Goal: Task Accomplishment & Management: Manage account settings

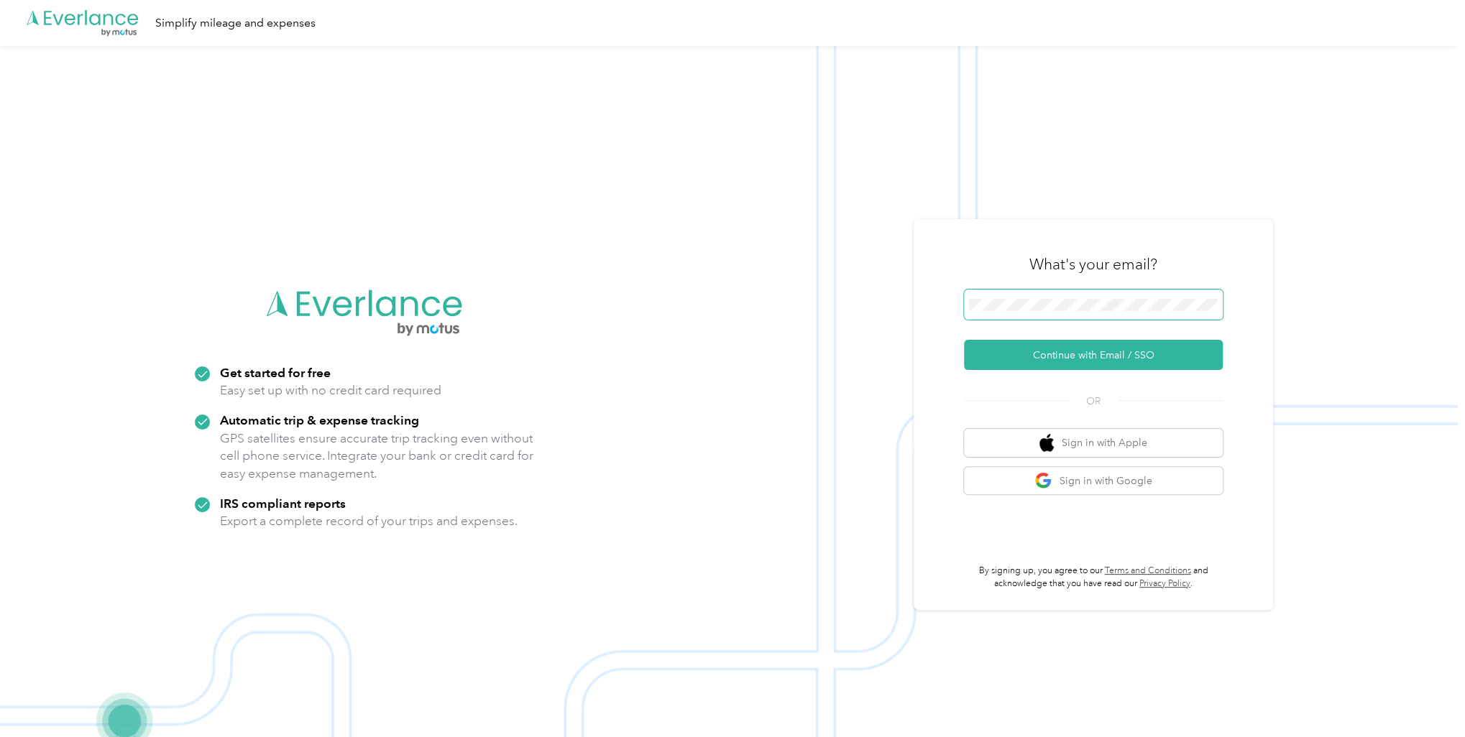
click at [964, 340] on button "Continue with Email / SSO" at bounding box center [1093, 355] width 259 height 30
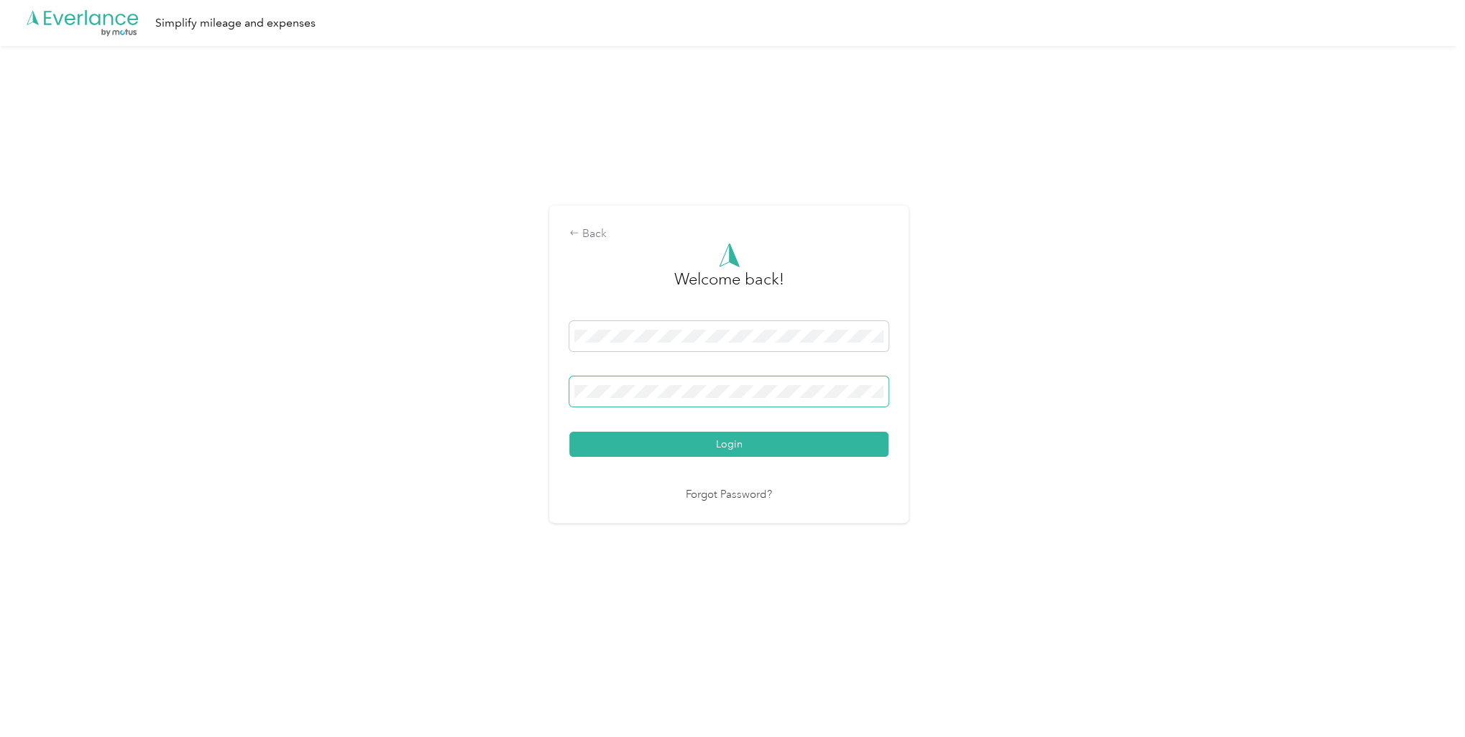
click at [569, 432] on button "Login" at bounding box center [728, 444] width 319 height 25
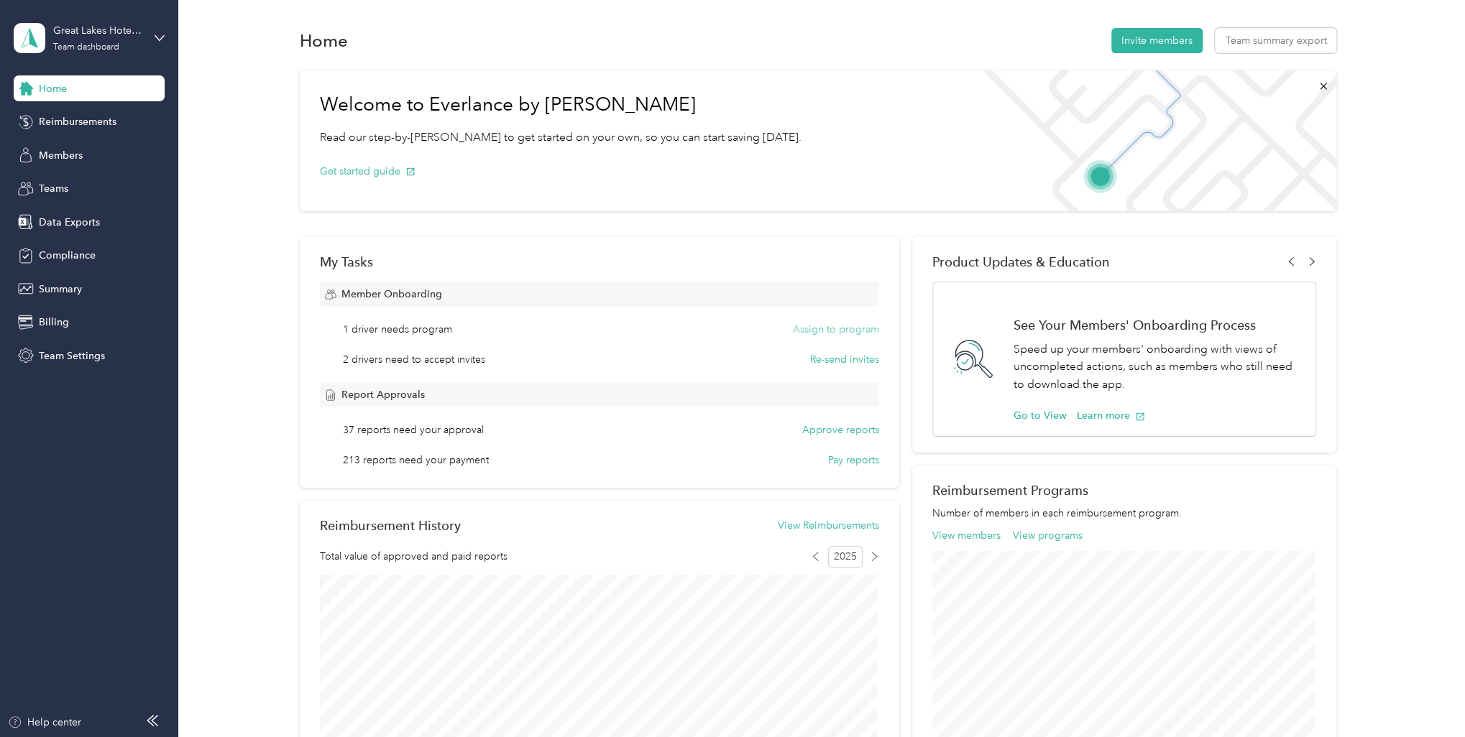
click at [814, 334] on button "Assign to program" at bounding box center [836, 329] width 86 height 15
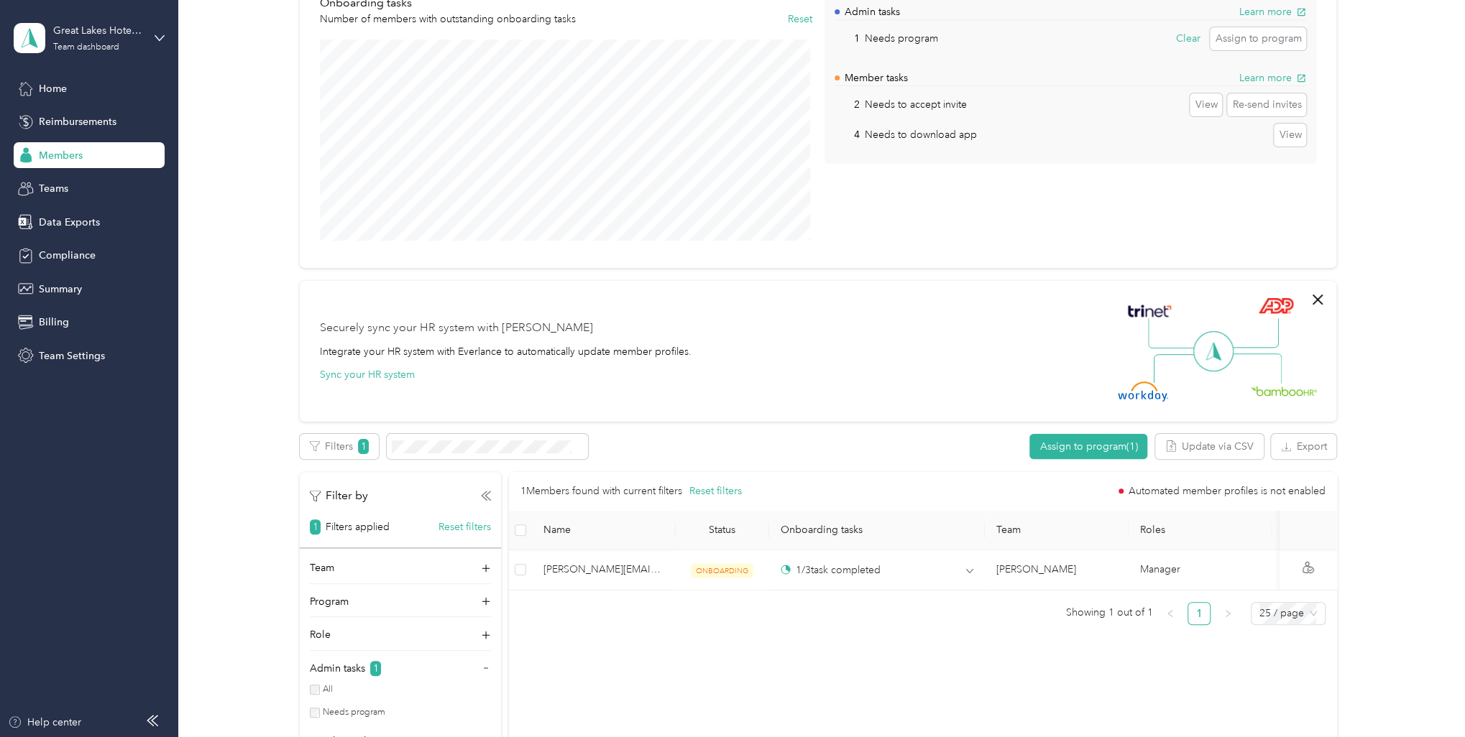
scroll to position [144, 0]
drag, startPoint x: 58, startPoint y: 88, endPoint x: 161, endPoint y: 134, distance: 112.6
click at [58, 89] on span "Home" at bounding box center [53, 88] width 28 height 15
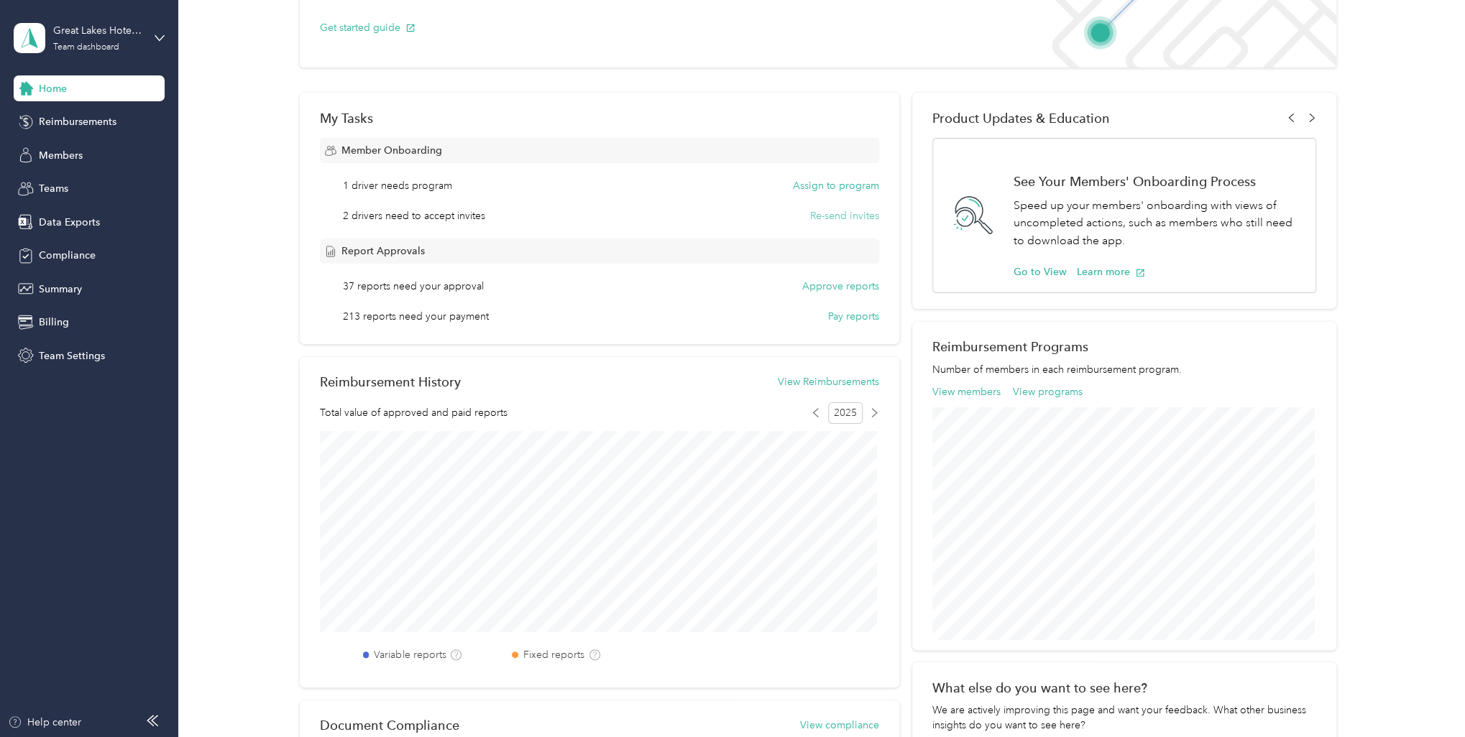
click at [831, 216] on button "Re-send invites" at bounding box center [844, 215] width 69 height 15
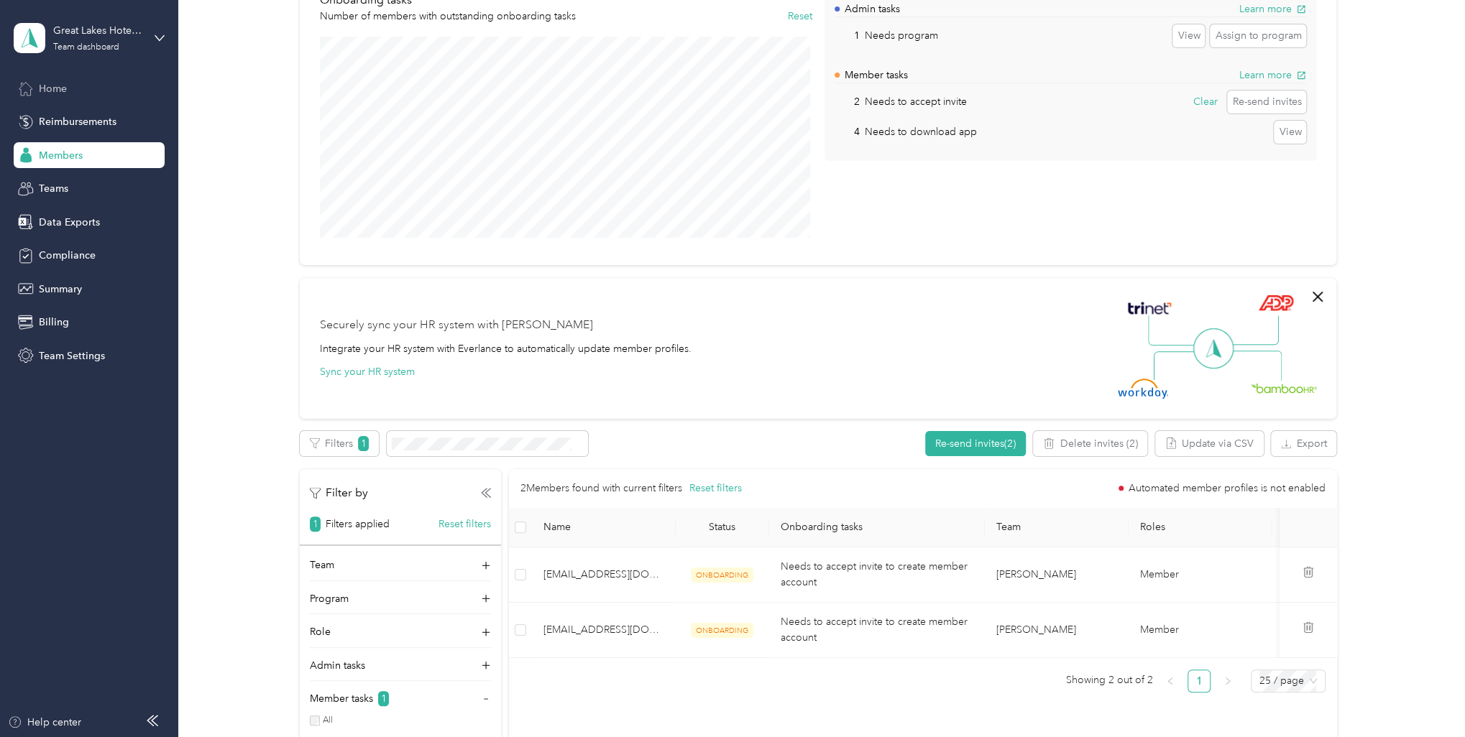
click at [60, 91] on span "Home" at bounding box center [53, 88] width 28 height 15
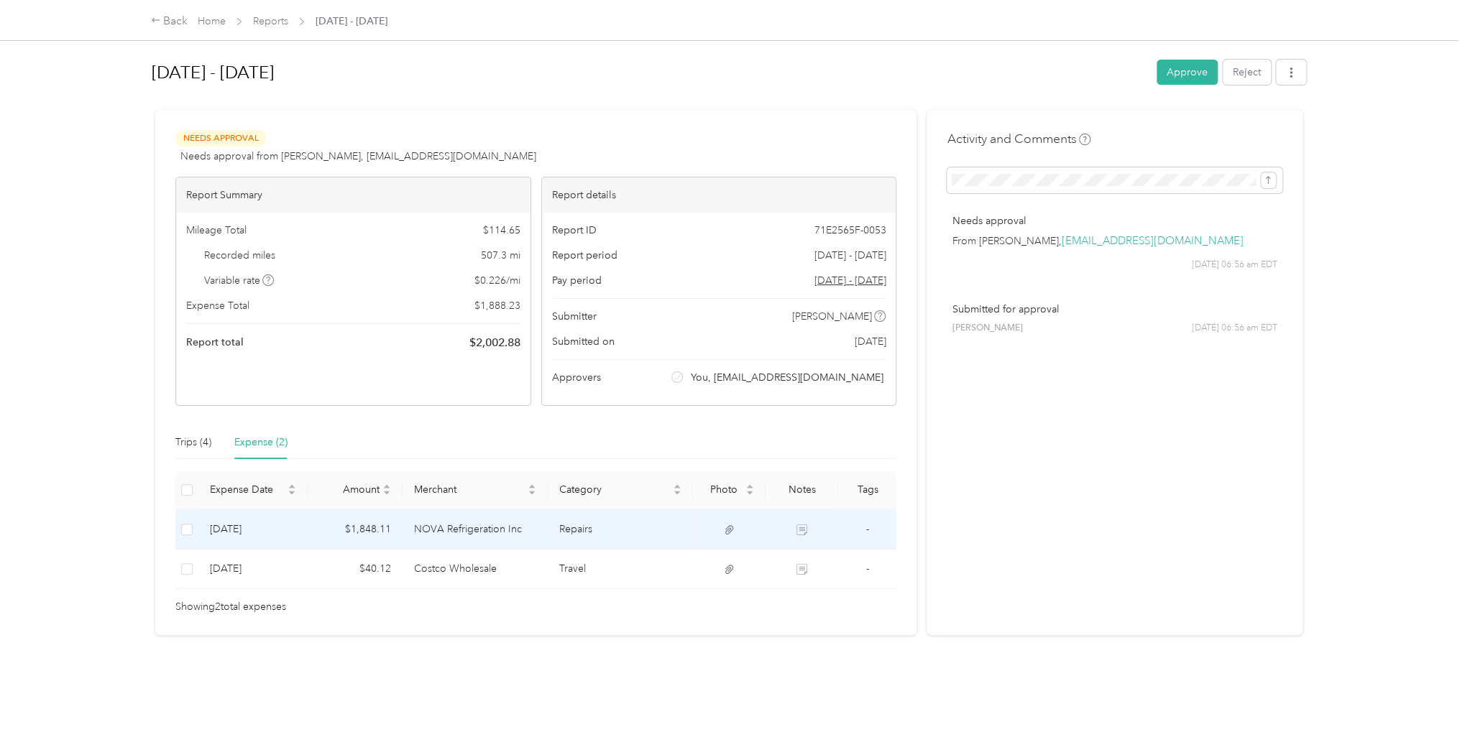
click at [461, 530] on td "NOVA Refrigeration Inc" at bounding box center [475, 530] width 145 height 40
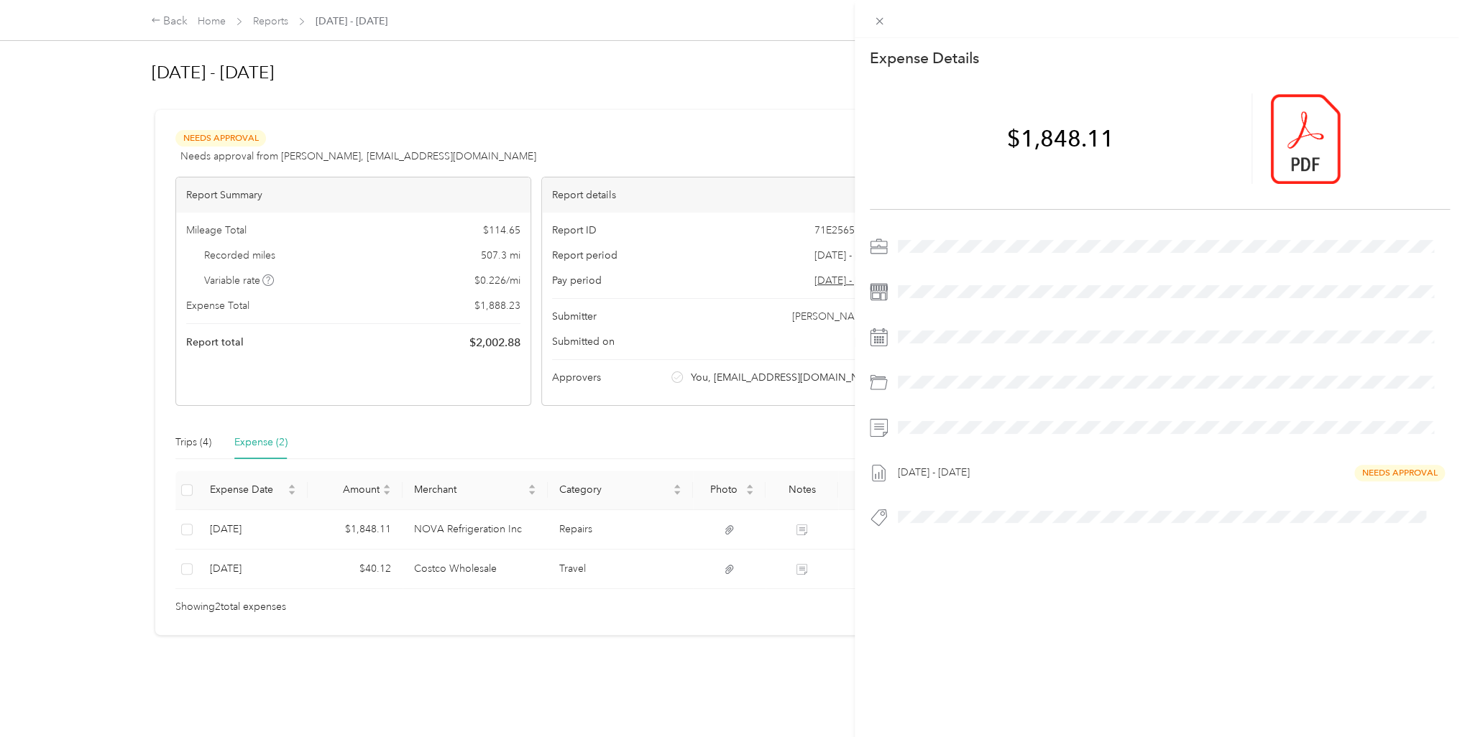
click at [1247, 116] on div "$1,848.11" at bounding box center [1160, 139] width 580 height 142
click at [1265, 123] on div at bounding box center [1357, 138] width 185 height 91
click at [1309, 144] on div at bounding box center [1305, 138] width 70 height 91
click at [1299, 136] on icon at bounding box center [1305, 138] width 13 height 13
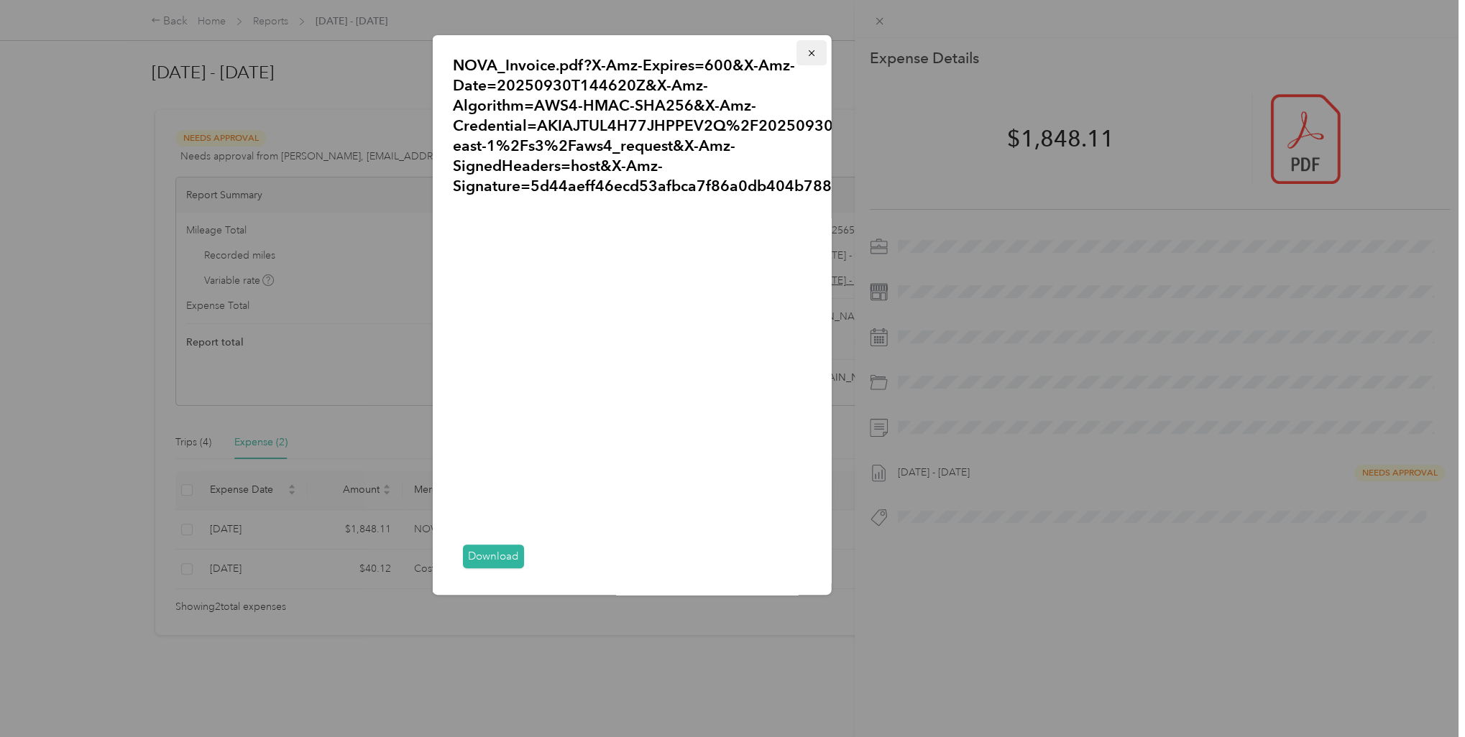
click at [816, 45] on button "button" at bounding box center [811, 52] width 30 height 25
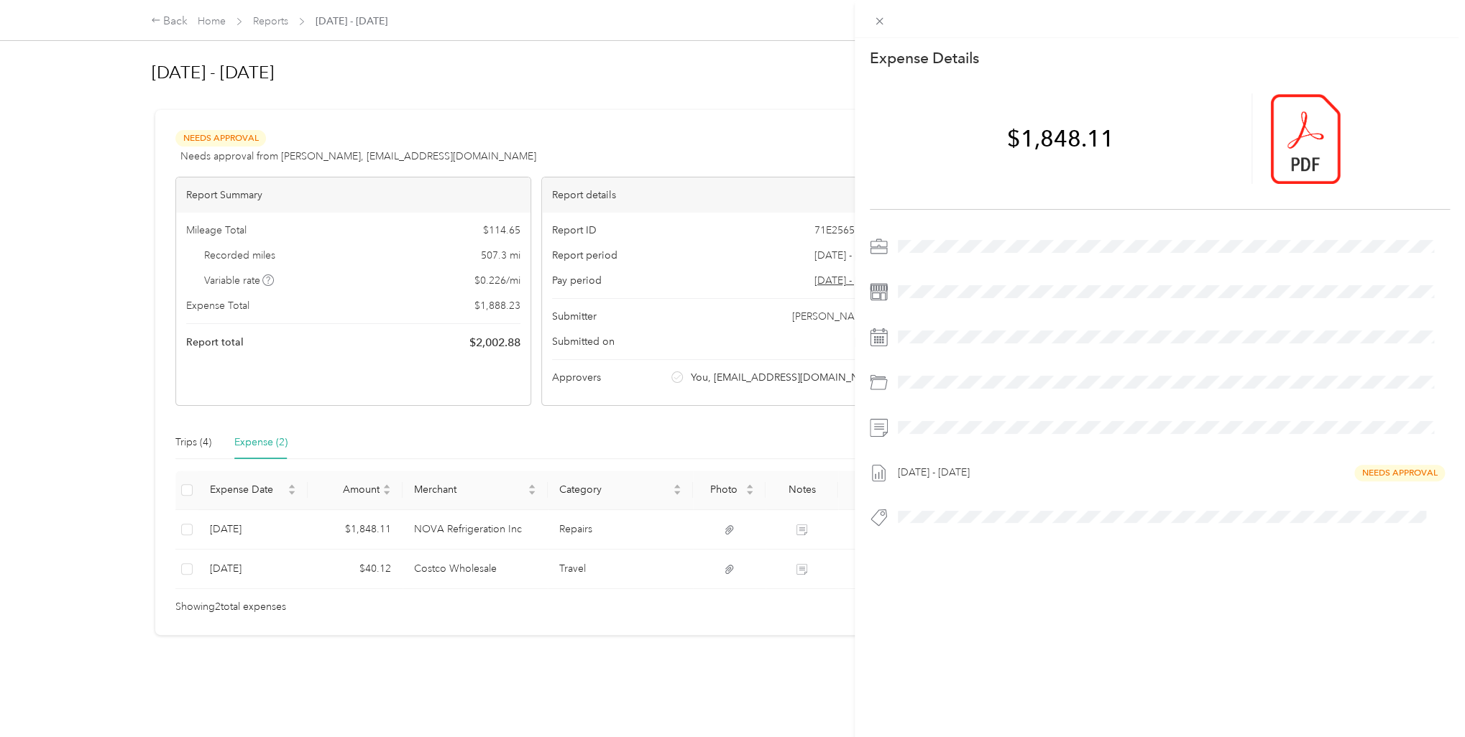
click at [457, 687] on div "This expense cannot be edited because it is either under review, approved, or p…" at bounding box center [732, 368] width 1465 height 737
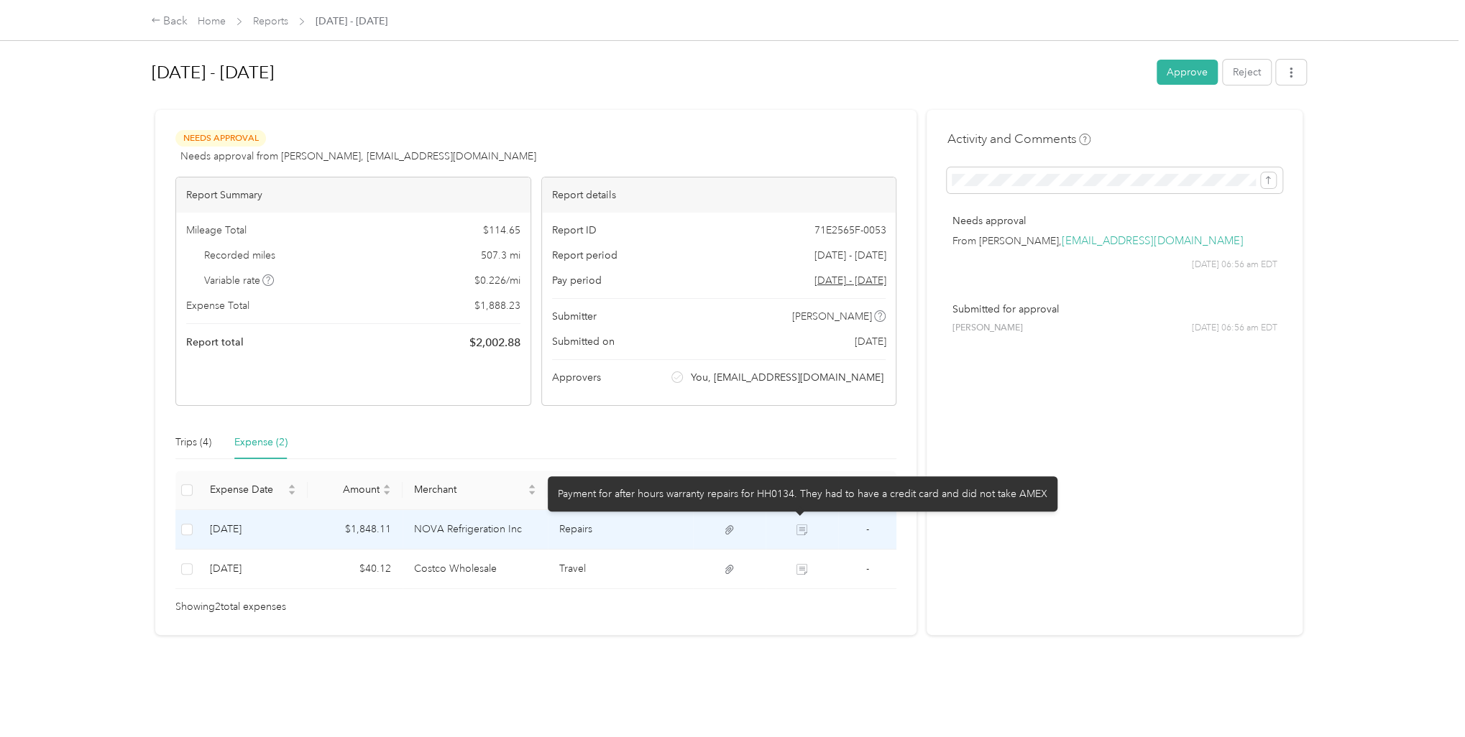
click at [800, 530] on icon at bounding box center [801, 530] width 11 height 11
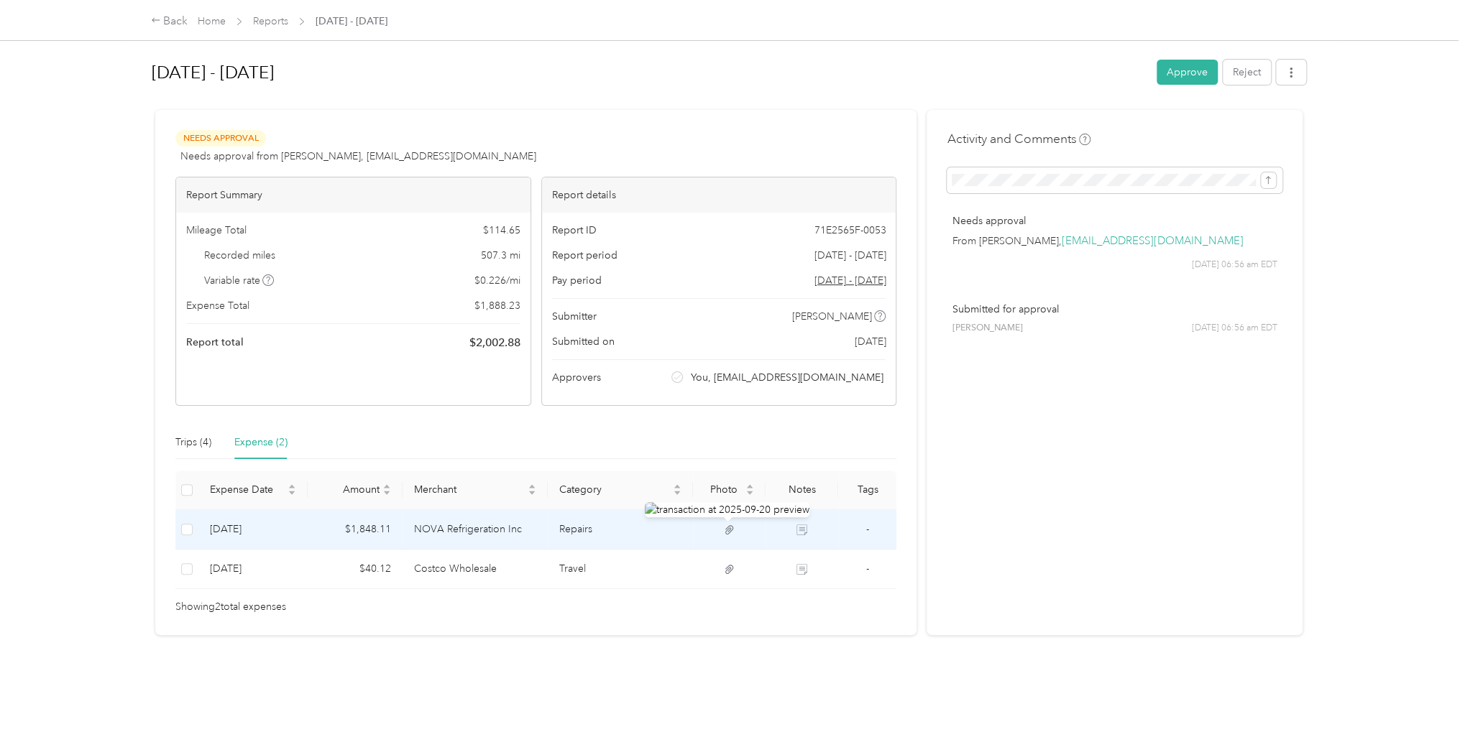
click at [727, 528] on icon at bounding box center [729, 529] width 9 height 9
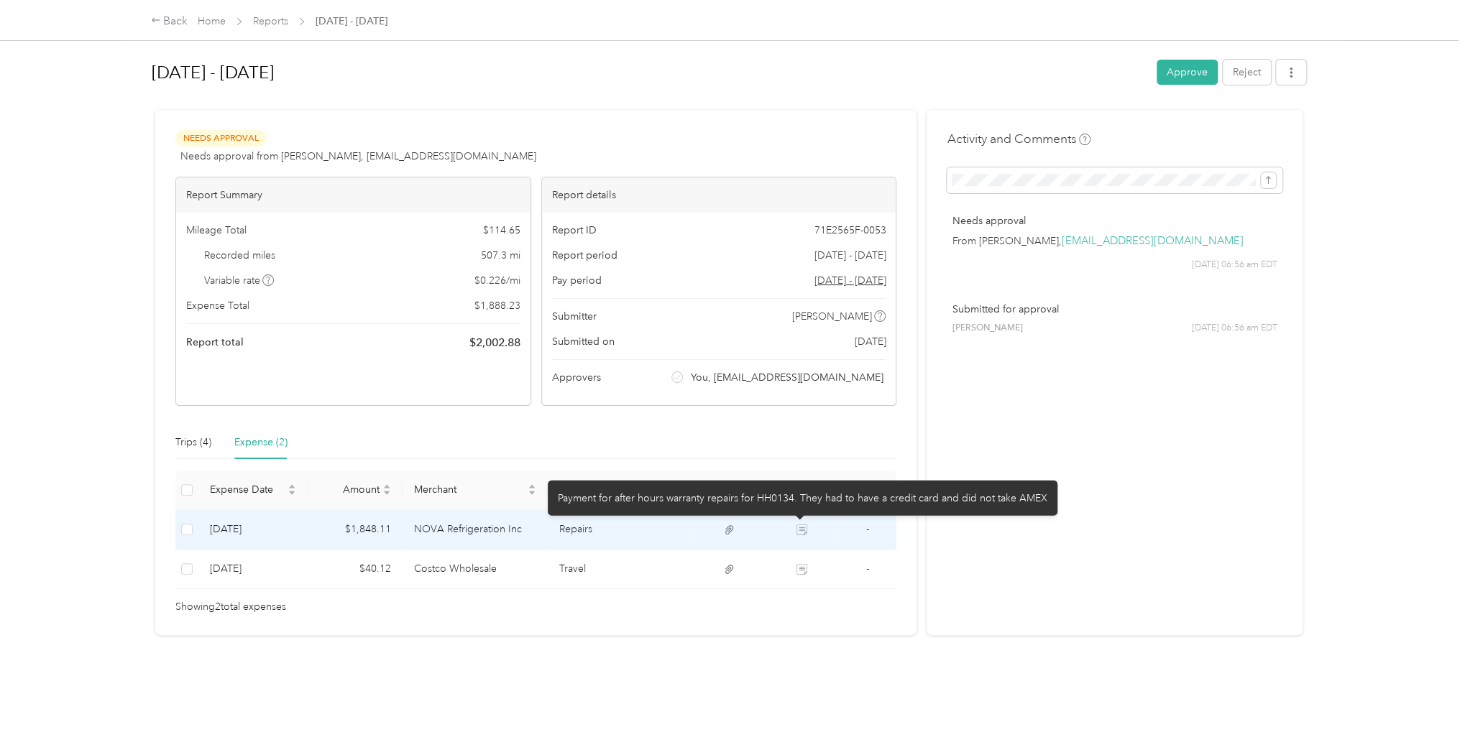
click at [796, 526] on icon at bounding box center [801, 530] width 11 height 11
click at [797, 526] on icon at bounding box center [802, 530] width 10 height 10
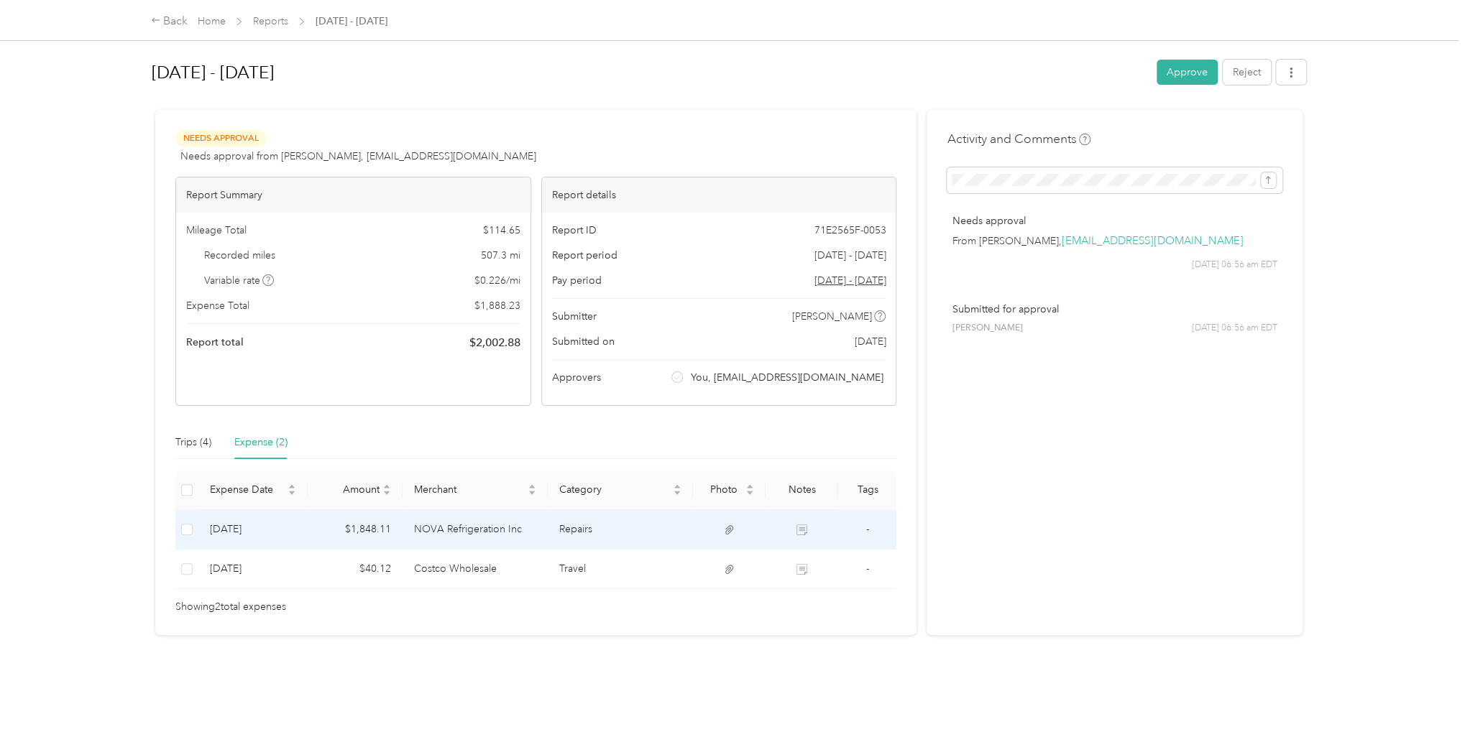
click at [800, 531] on icon at bounding box center [801, 530] width 11 height 11
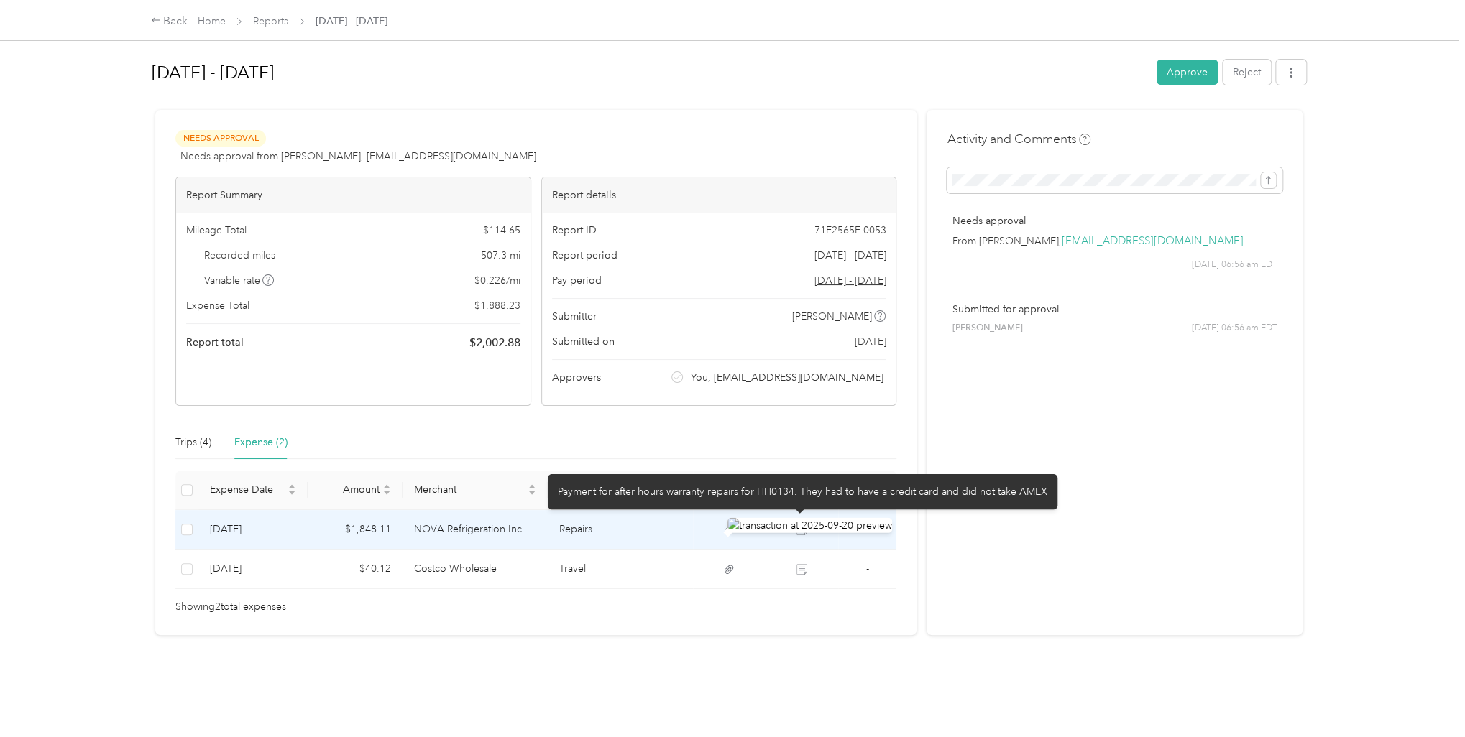
click at [723, 527] on icon at bounding box center [729, 530] width 13 height 13
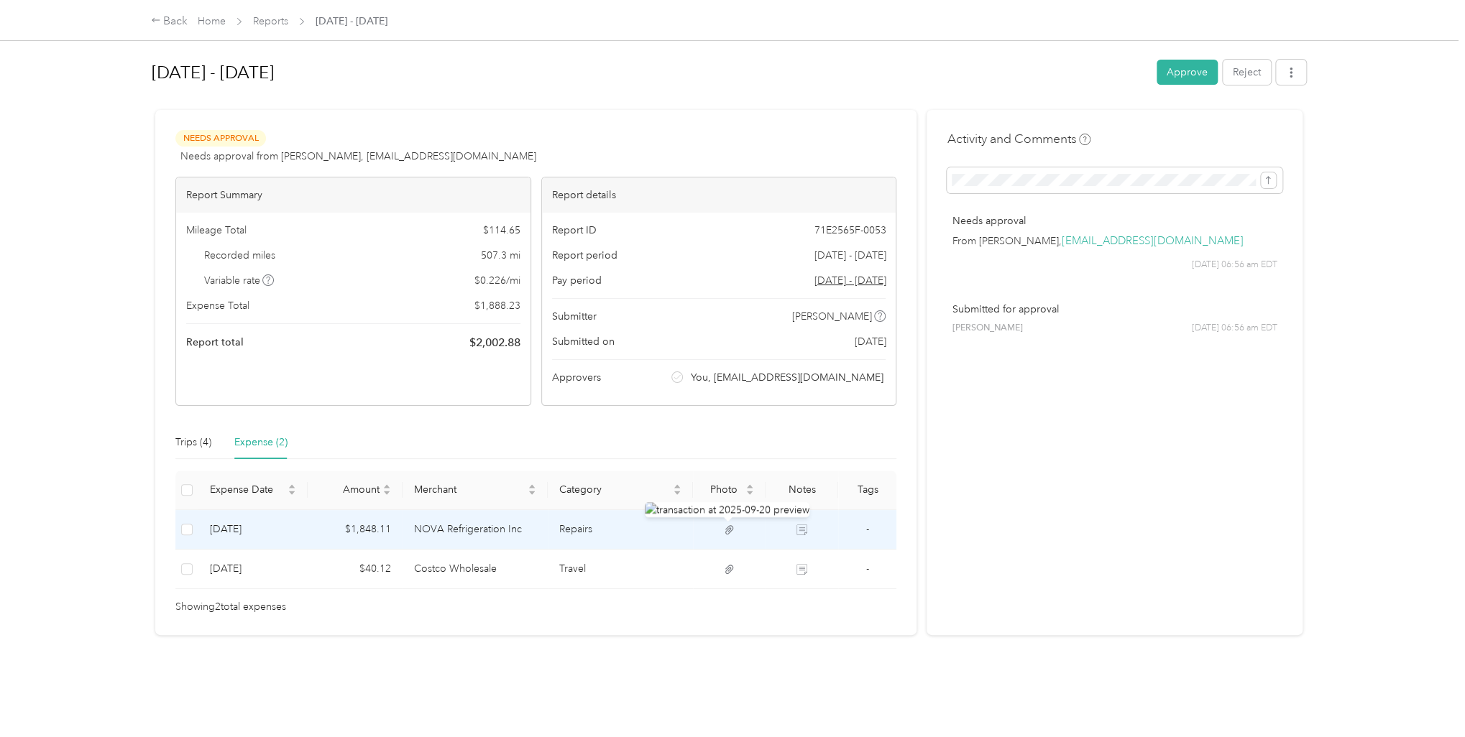
click at [727, 510] on img at bounding box center [727, 509] width 165 height 15
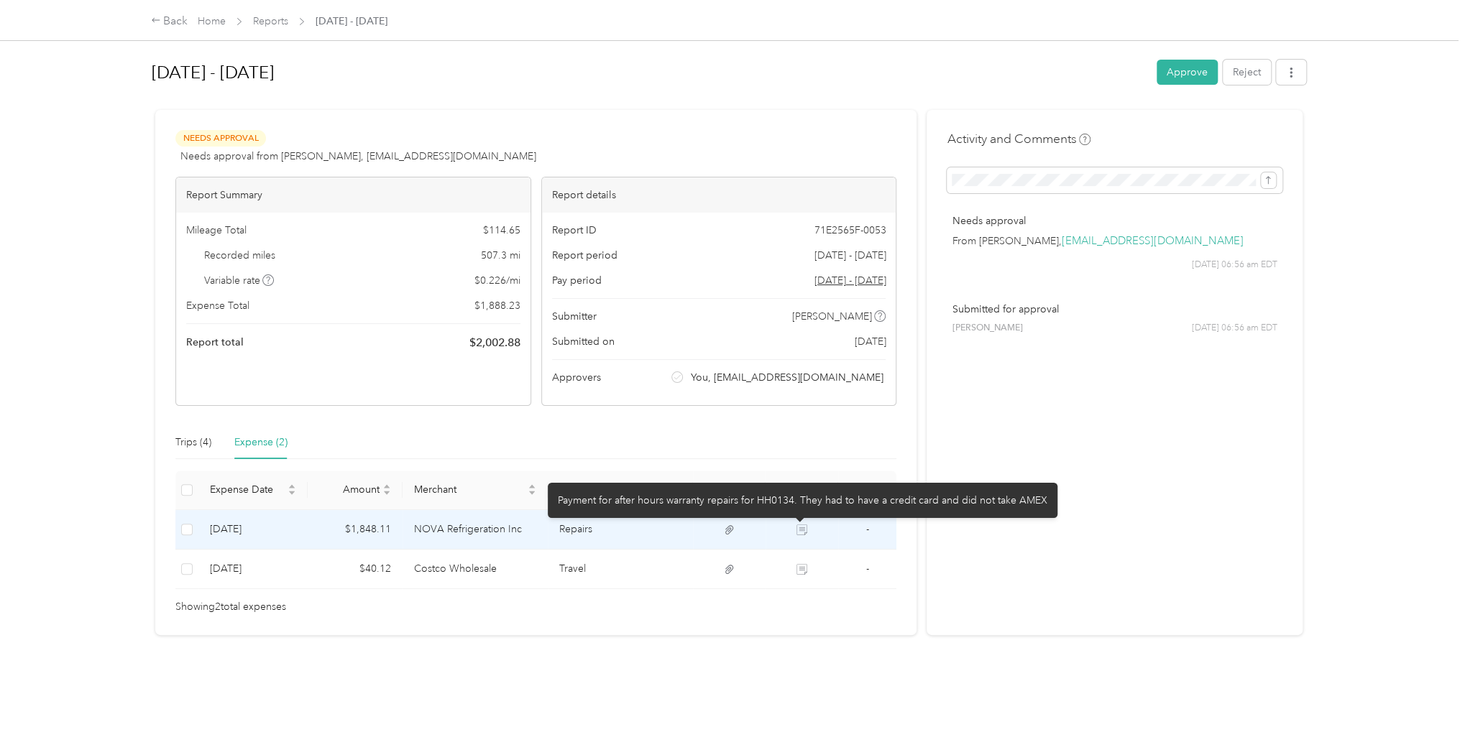
click at [801, 525] on icon at bounding box center [801, 530] width 11 height 11
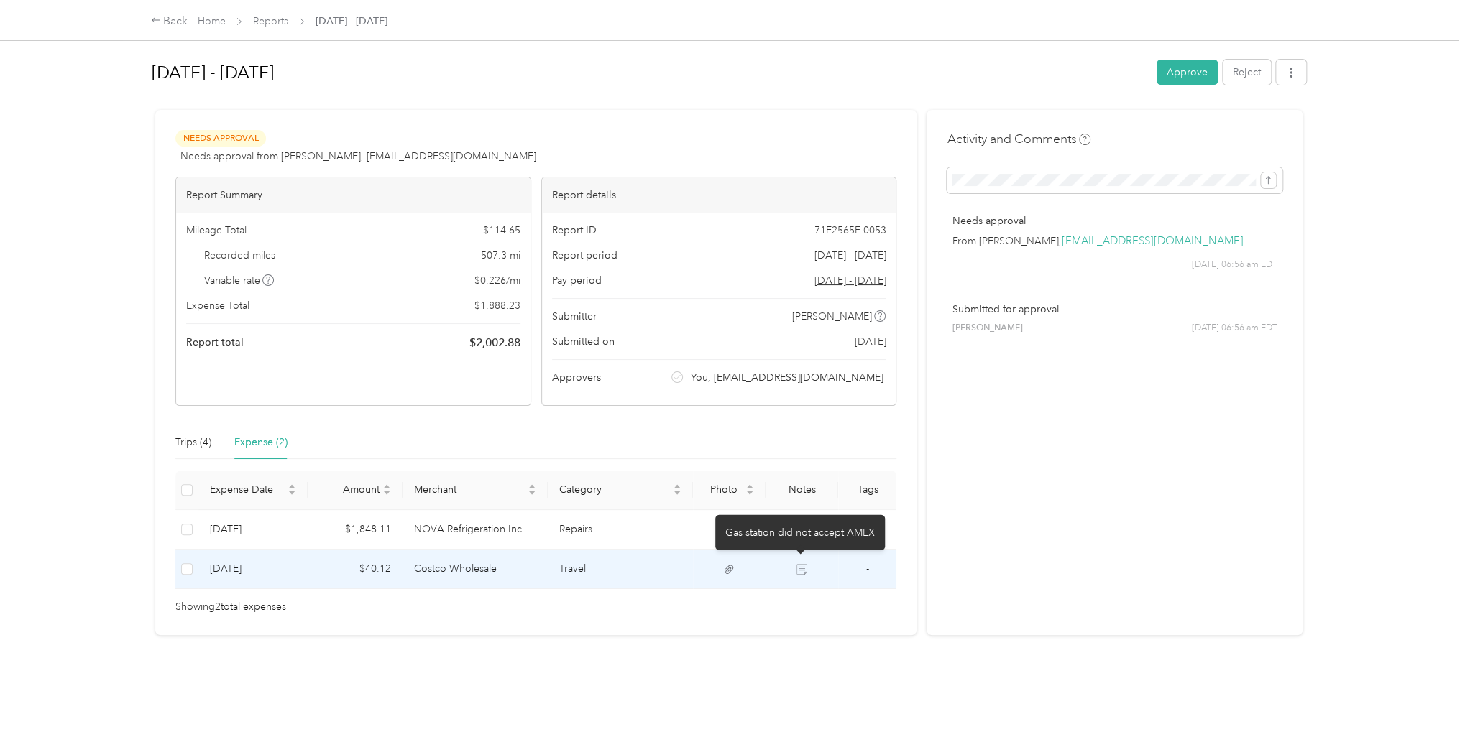
click at [796, 566] on icon at bounding box center [801, 569] width 11 height 11
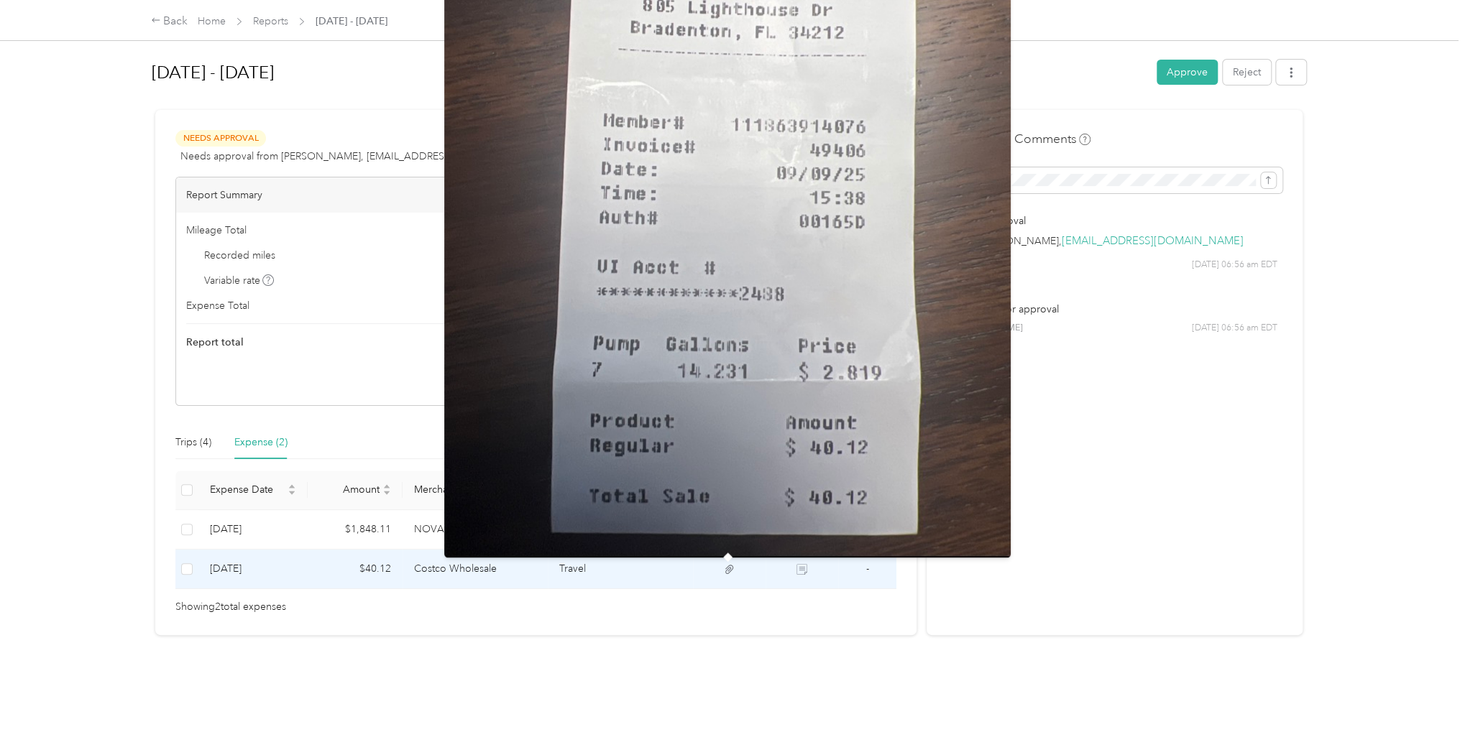
click at [725, 570] on icon at bounding box center [729, 570] width 13 height 13
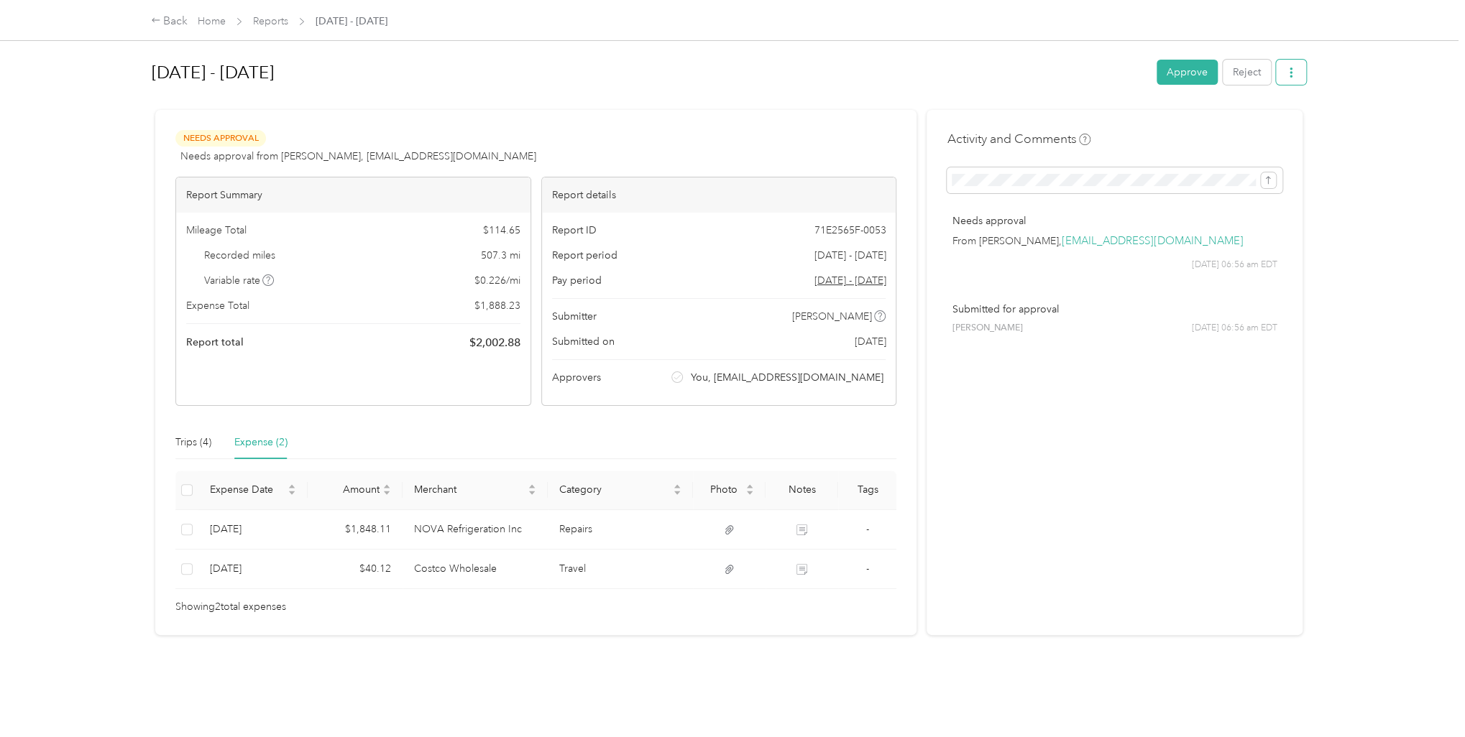
click at [1286, 75] on icon "button" at bounding box center [1291, 73] width 10 height 10
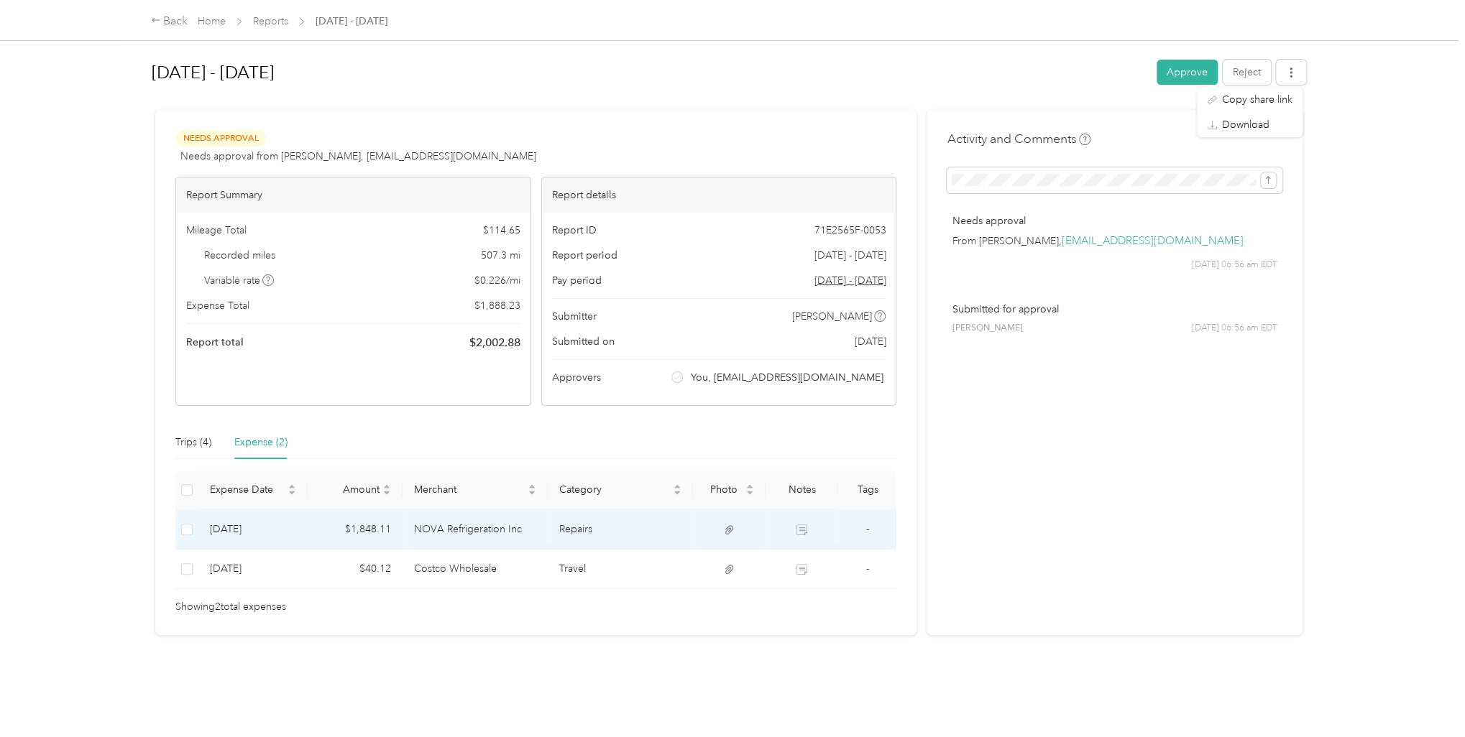
click at [804, 522] on td at bounding box center [802, 530] width 73 height 40
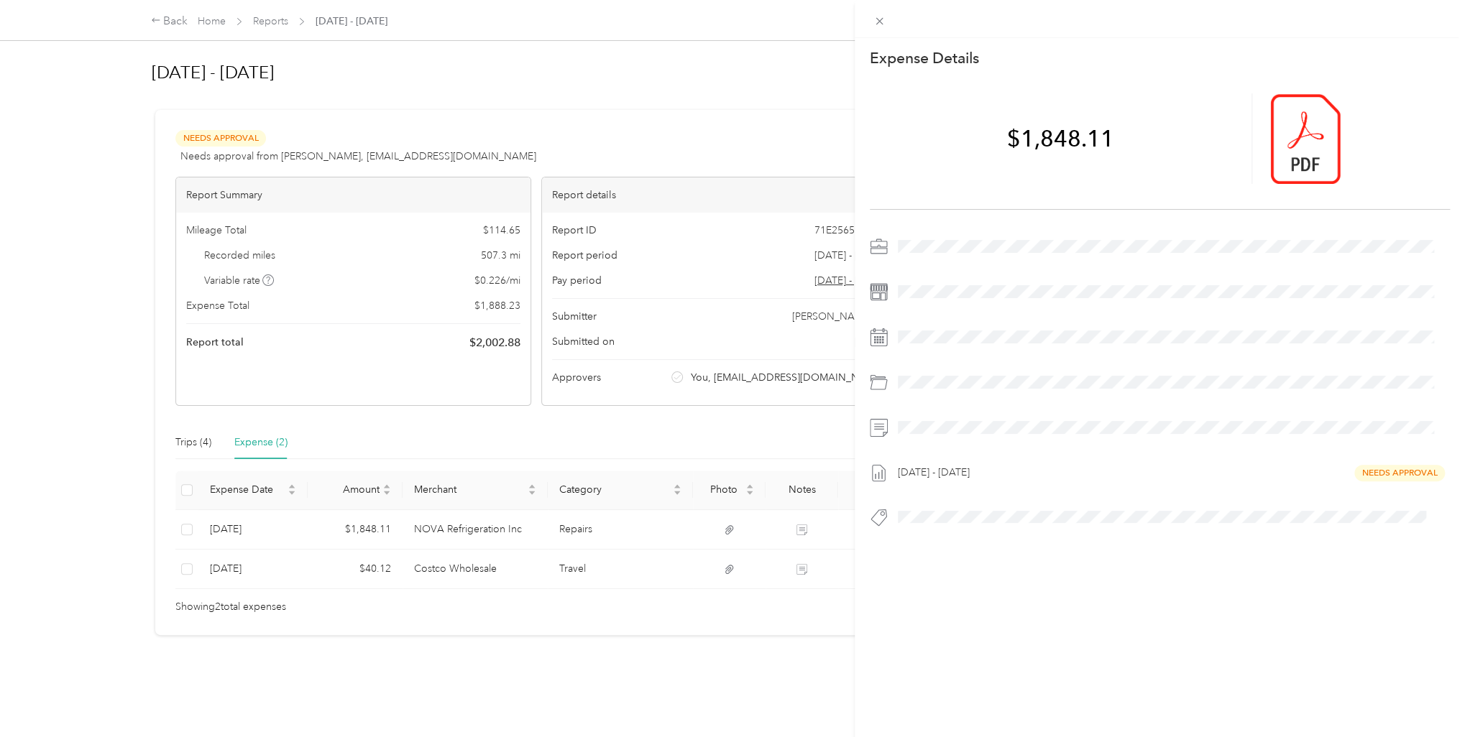
click at [734, 525] on div "This expense cannot be edited because it is either under review, approved, or p…" at bounding box center [732, 368] width 1465 height 737
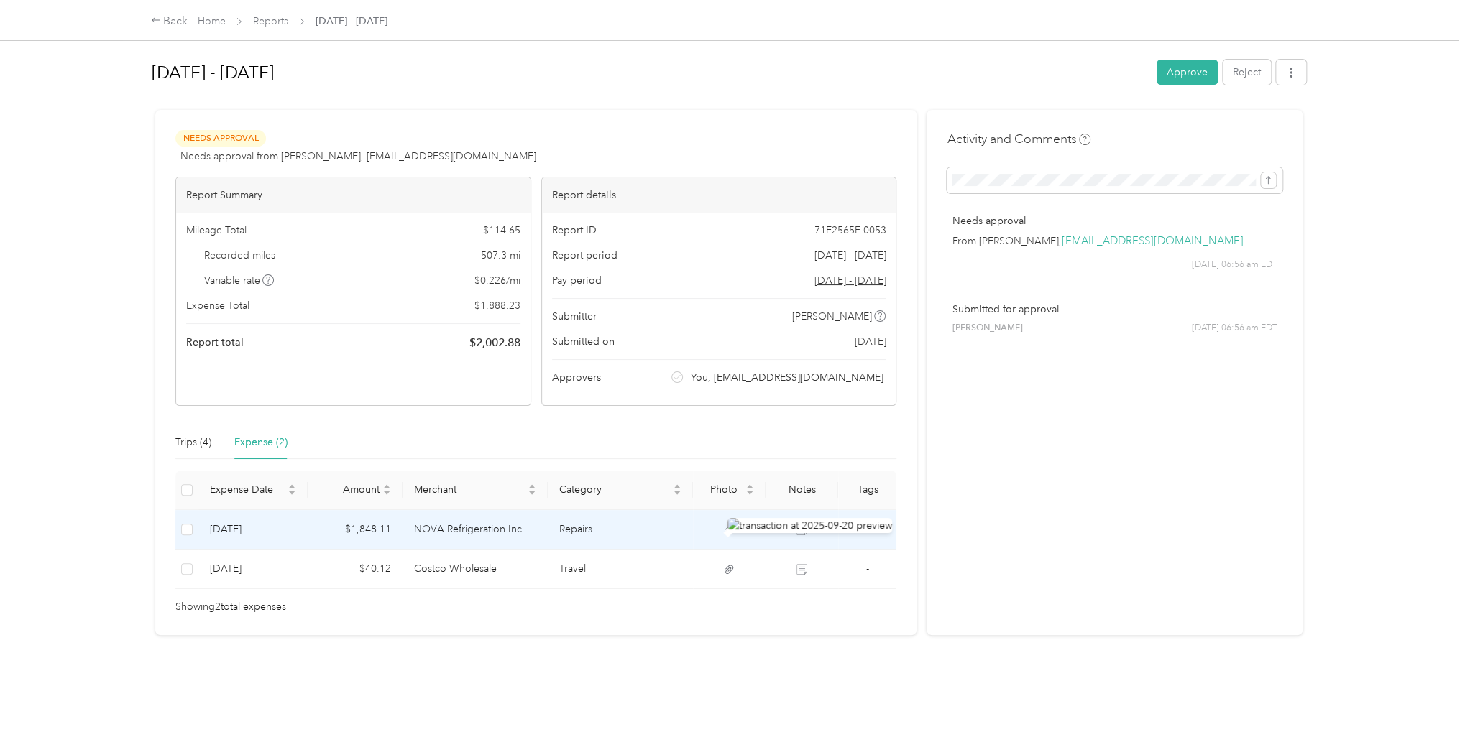
click at [730, 529] on icon at bounding box center [729, 529] width 9 height 9
click at [428, 534] on td "NOVA Refrigeration Inc" at bounding box center [475, 530] width 145 height 40
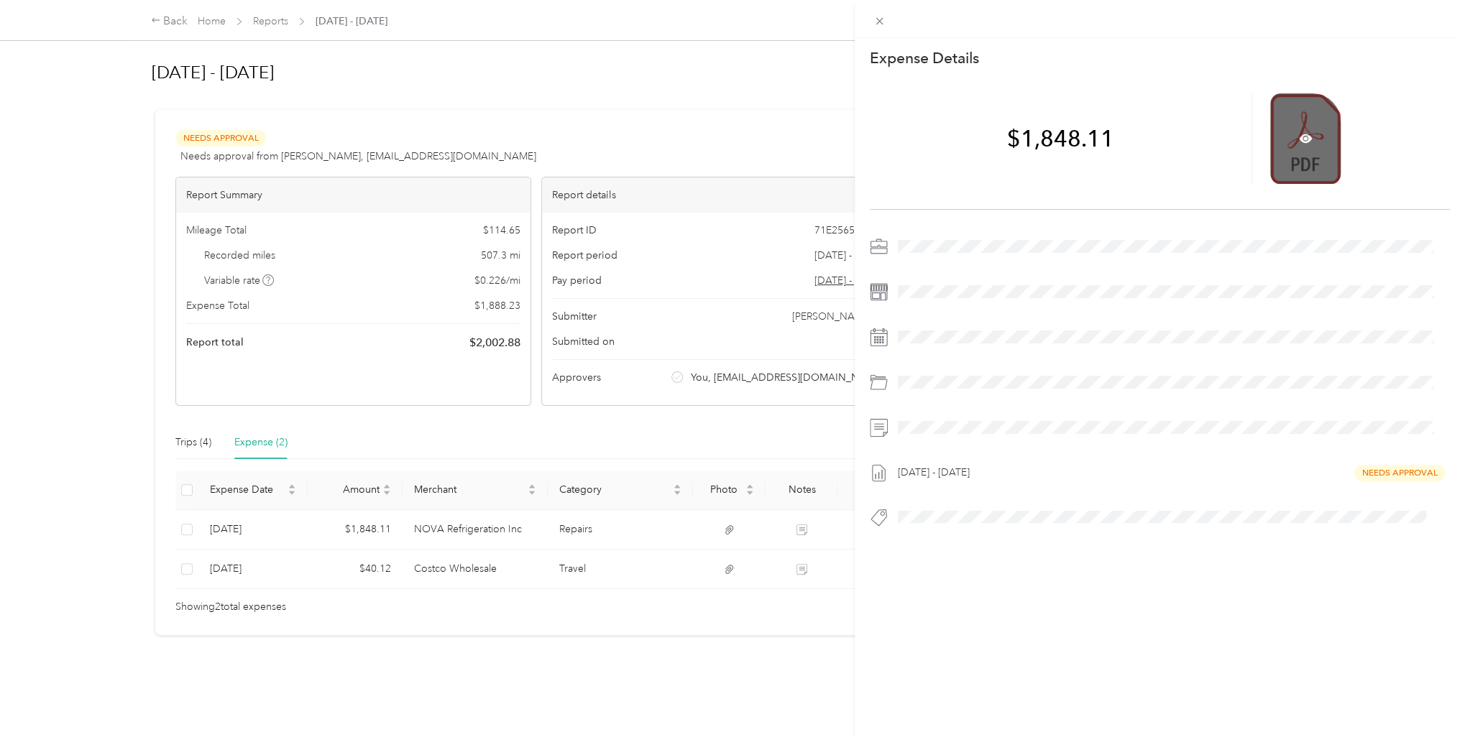
click at [1279, 161] on div at bounding box center [1305, 138] width 70 height 91
click at [1303, 137] on icon at bounding box center [1305, 139] width 4 height 4
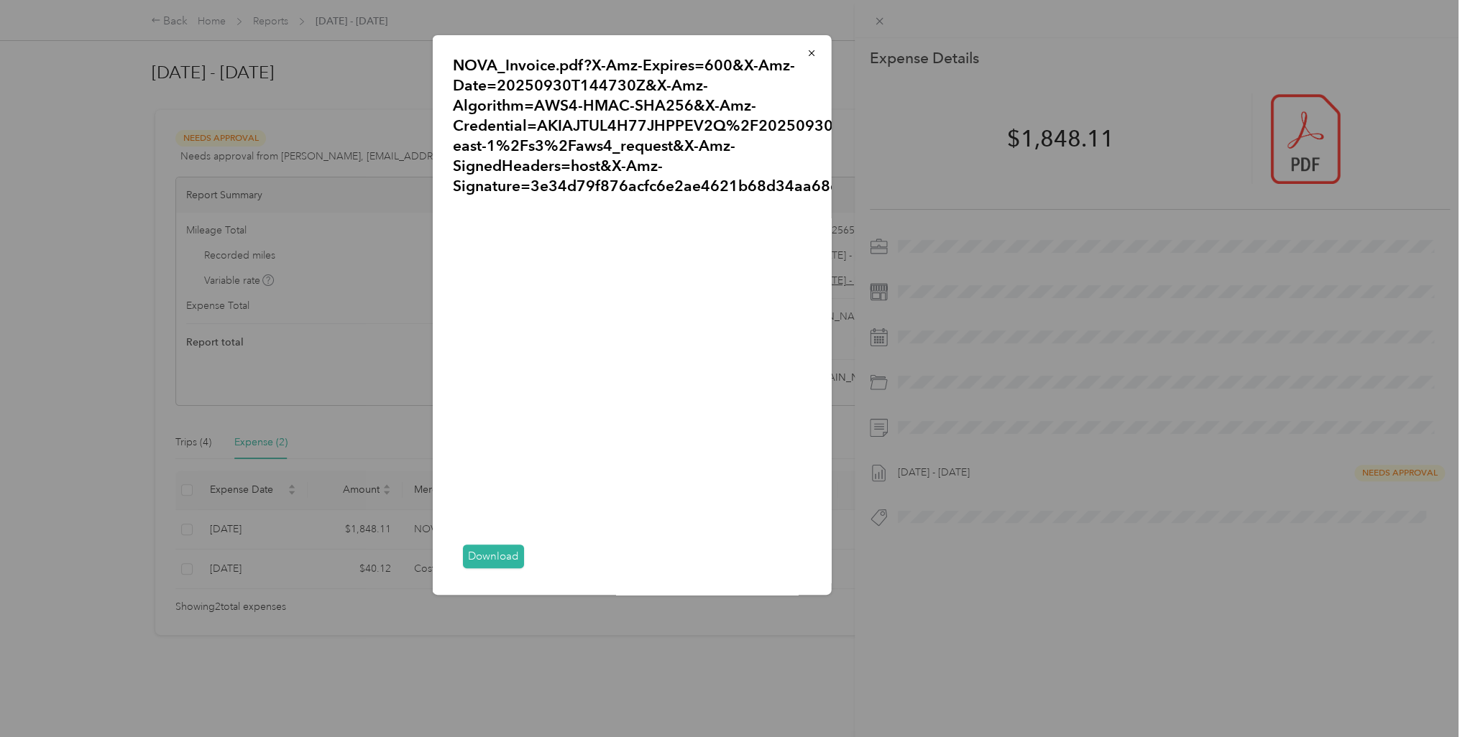
click at [500, 551] on link "Download" at bounding box center [493, 557] width 61 height 24
click at [1034, 620] on div at bounding box center [732, 368] width 1465 height 737
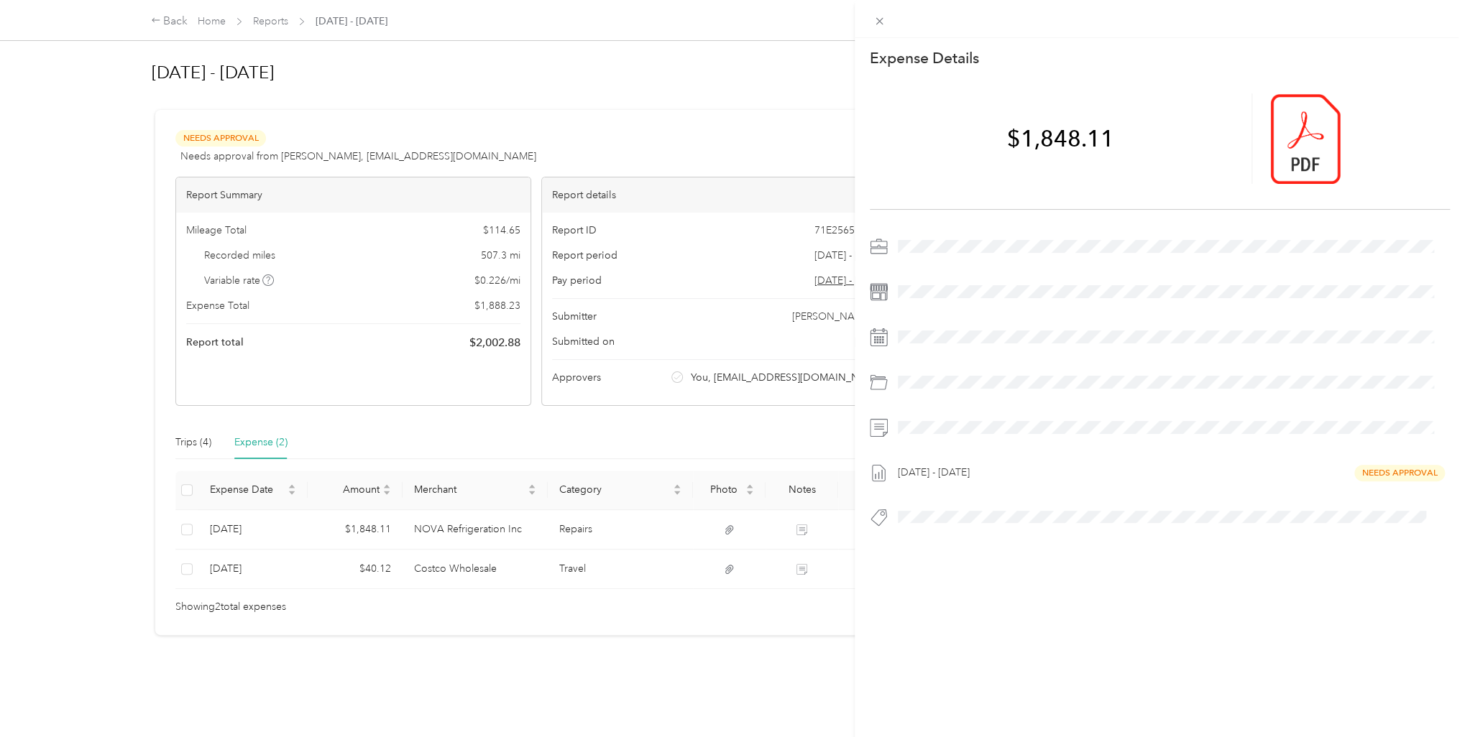
click at [658, 121] on div "This expense cannot be edited because it is either under review, approved, or p…" at bounding box center [732, 368] width 1465 height 737
